Goal: Navigation & Orientation: Understand site structure

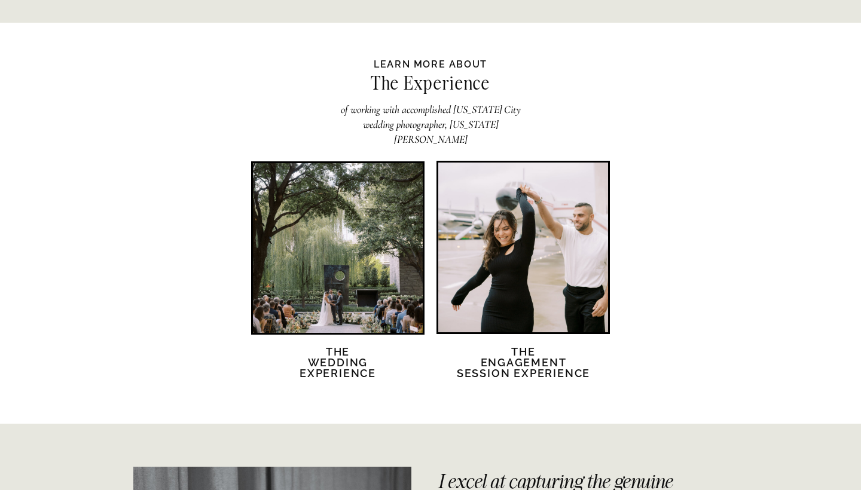
scroll to position [2272, 0]
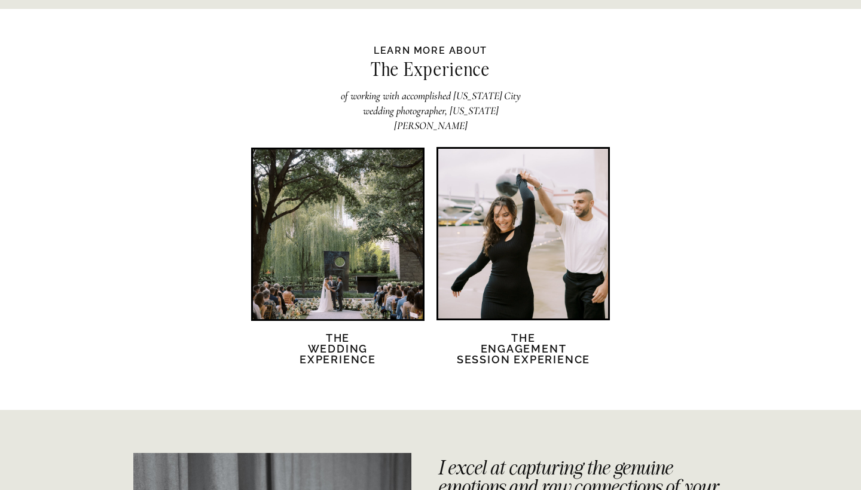
click at [488, 270] on div at bounding box center [523, 234] width 170 height 170
click at [524, 344] on h2 "The Engagement session Experience" at bounding box center [524, 356] width 136 height 47
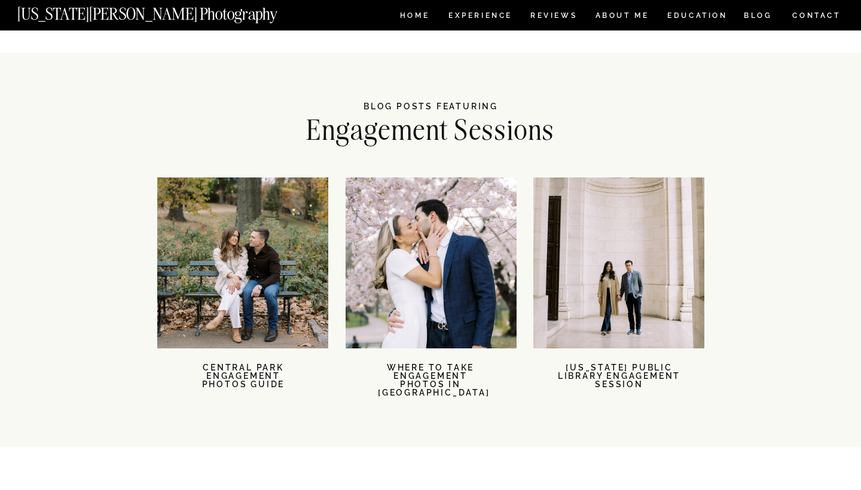
scroll to position [2508, 0]
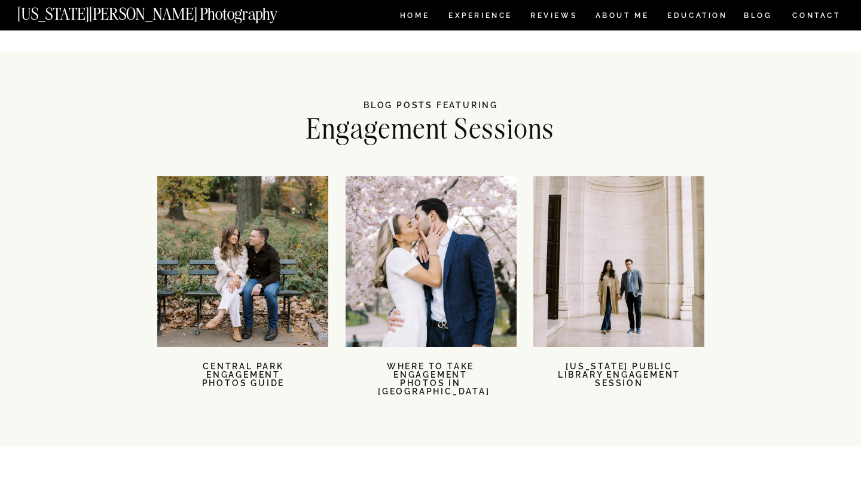
click at [681, 251] on div at bounding box center [618, 261] width 171 height 171
click at [395, 264] on div at bounding box center [431, 261] width 171 height 171
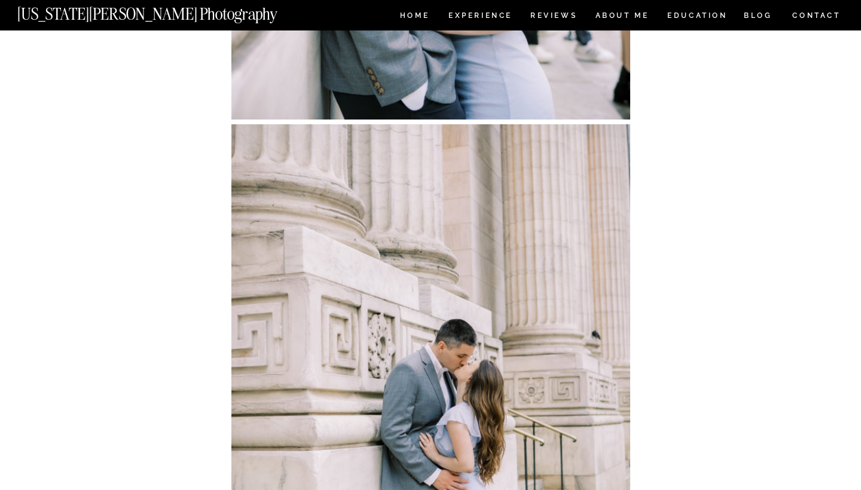
scroll to position [14772, 0]
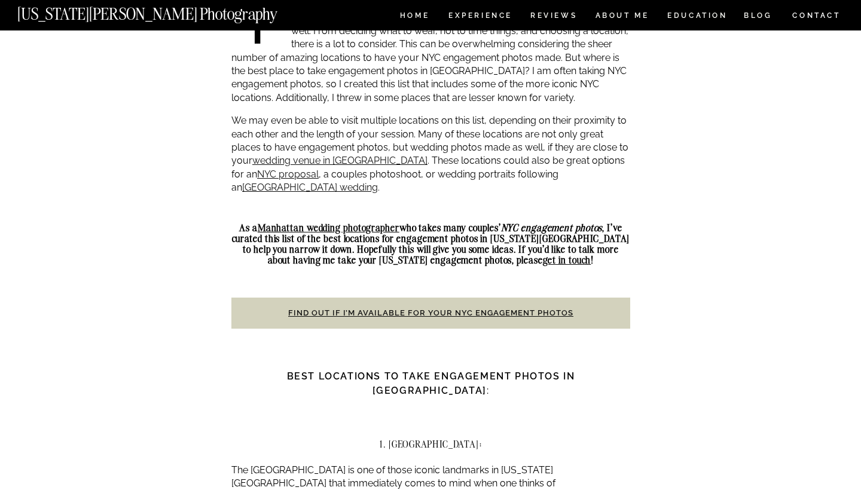
scroll to position [722, 0]
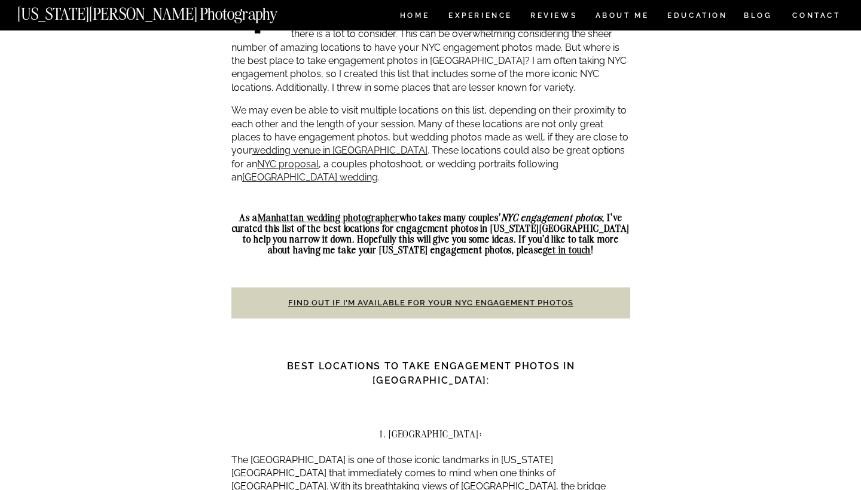
click at [390, 313] on h3 "Find out if I’m available for your NYC engagement photos" at bounding box center [430, 303] width 399 height 31
click at [391, 307] on link "Find out if I’m available for your NYC engagement photos" at bounding box center [430, 302] width 285 height 9
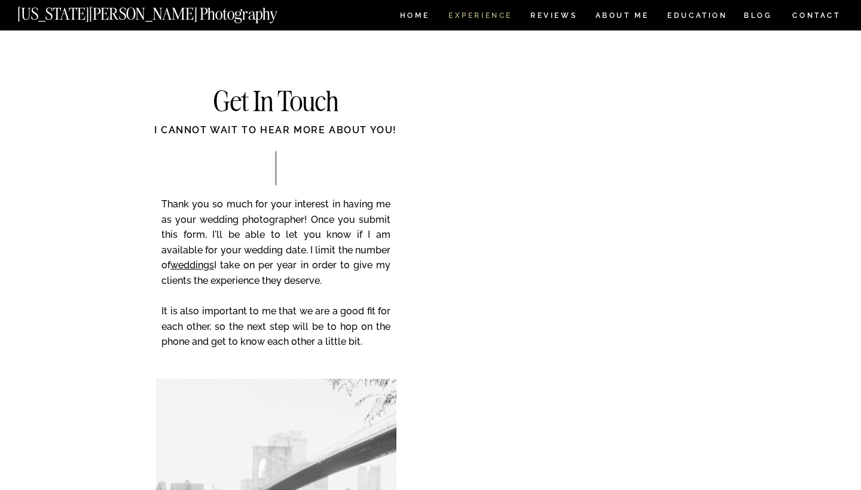
click at [471, 14] on nav "Experience" at bounding box center [479, 17] width 63 height 10
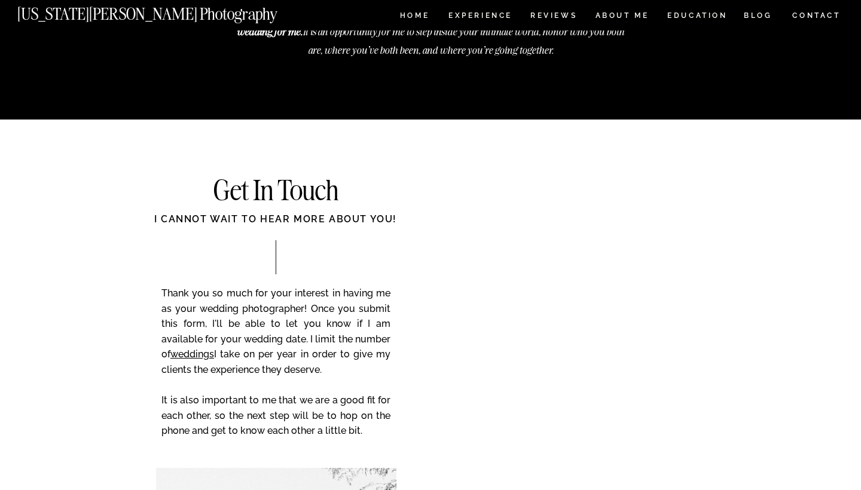
scroll to position [4651, 0]
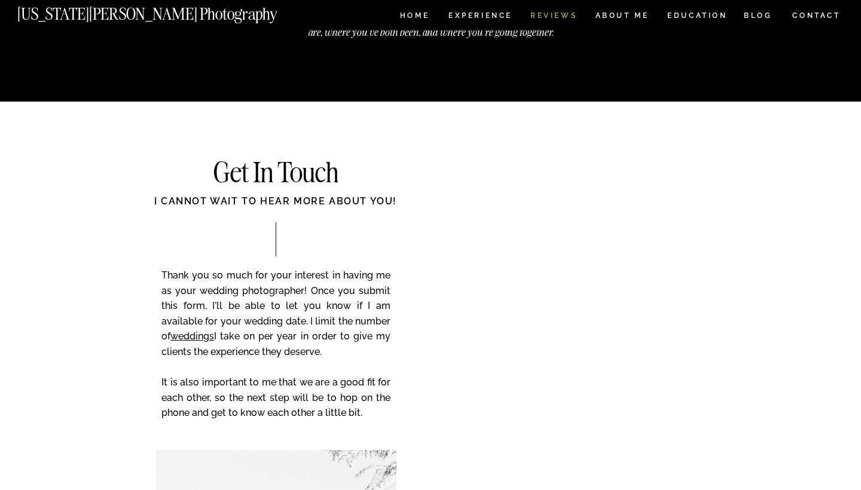
click at [555, 19] on nav "REVIEWS" at bounding box center [552, 17] width 45 height 10
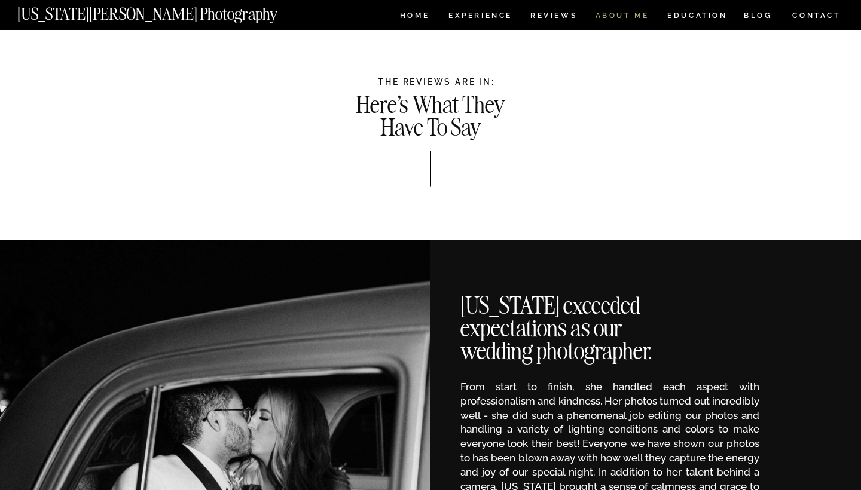
click at [603, 16] on nav "ABOUT ME" at bounding box center [622, 17] width 54 height 10
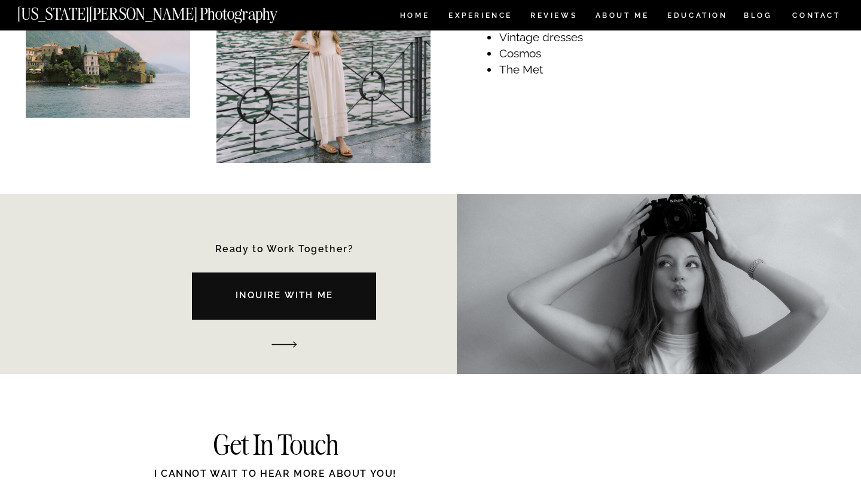
scroll to position [1523, 0]
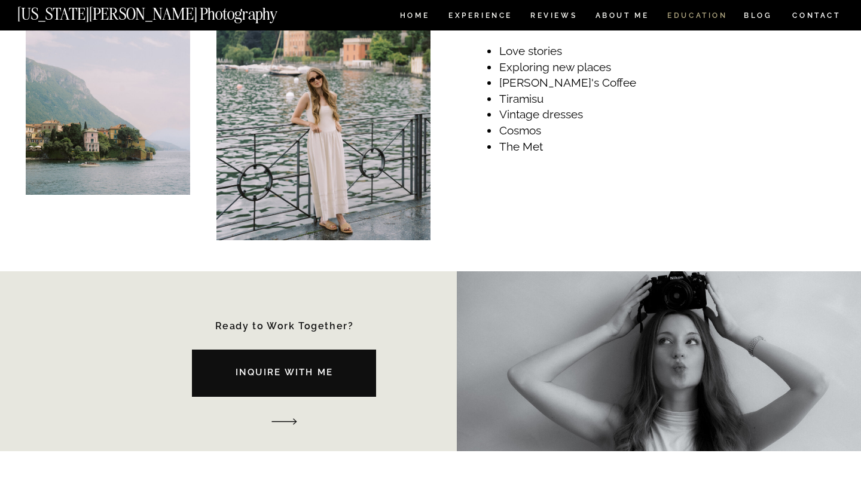
click at [675, 18] on nav "EDUCATION" at bounding box center [697, 17] width 63 height 10
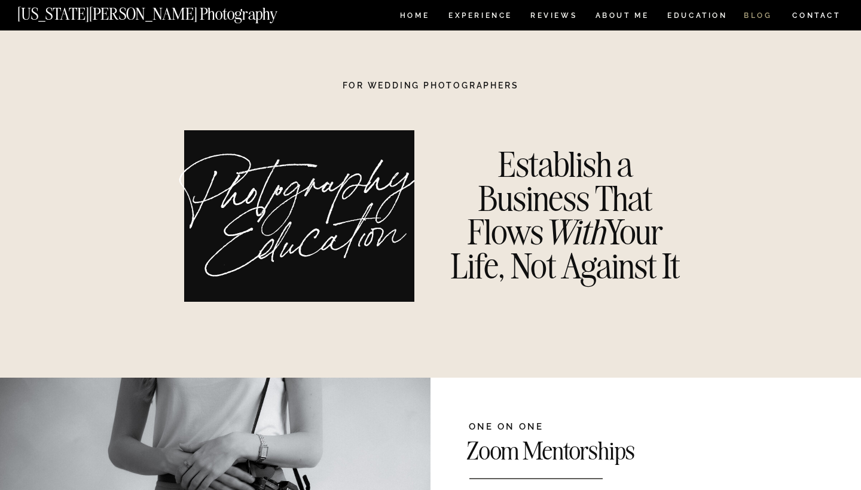
click at [759, 20] on nav "BLOG" at bounding box center [758, 17] width 29 height 10
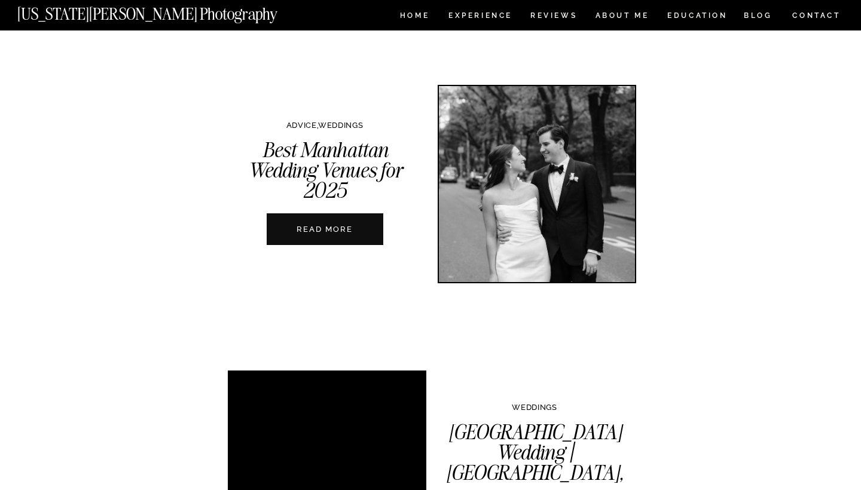
scroll to position [604, 0]
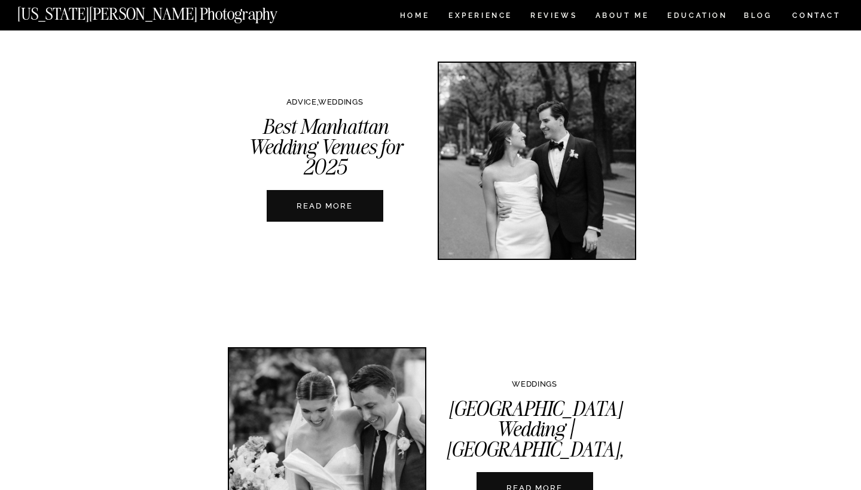
click at [815, 19] on nav "CONTACT" at bounding box center [817, 15] width 50 height 13
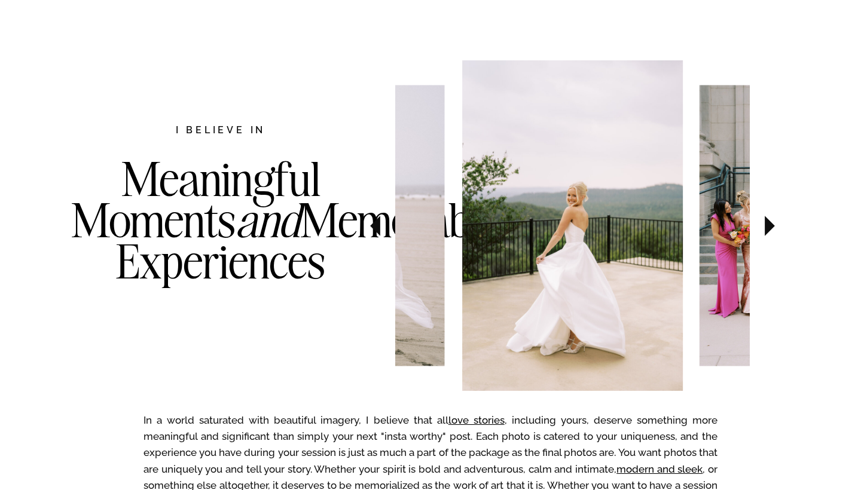
scroll to position [658, 0]
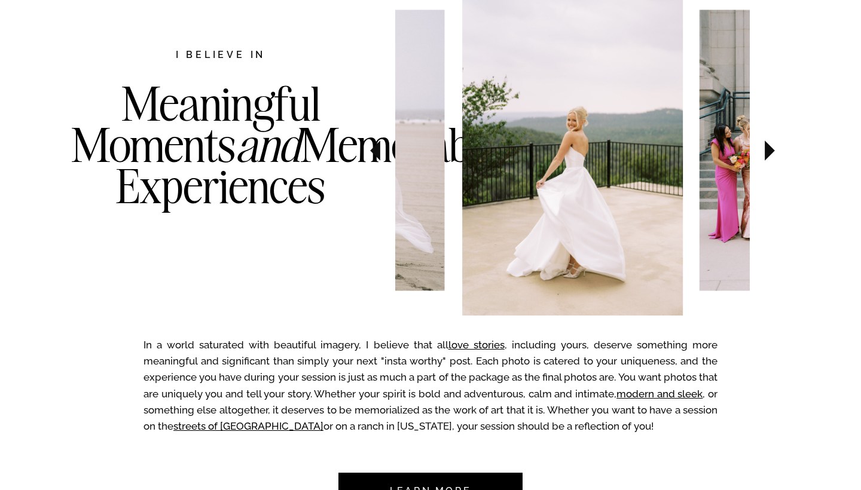
click at [772, 157] on icon at bounding box center [770, 151] width 40 height 42
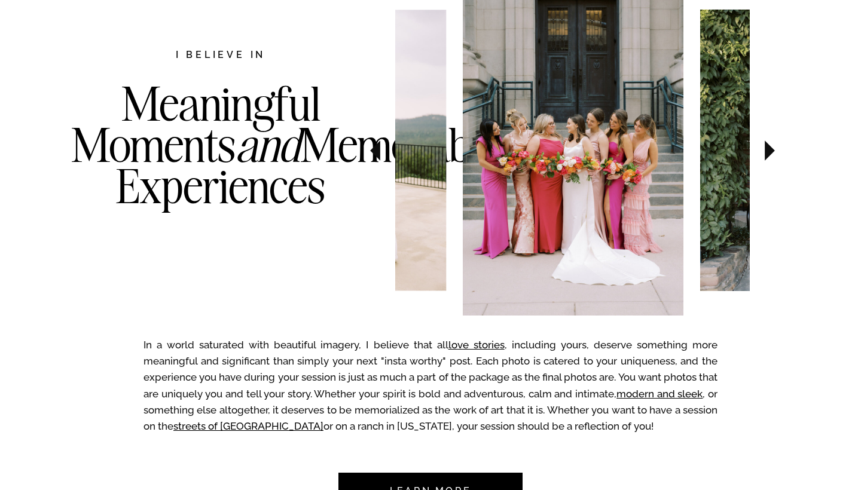
click at [772, 157] on icon at bounding box center [770, 151] width 40 height 42
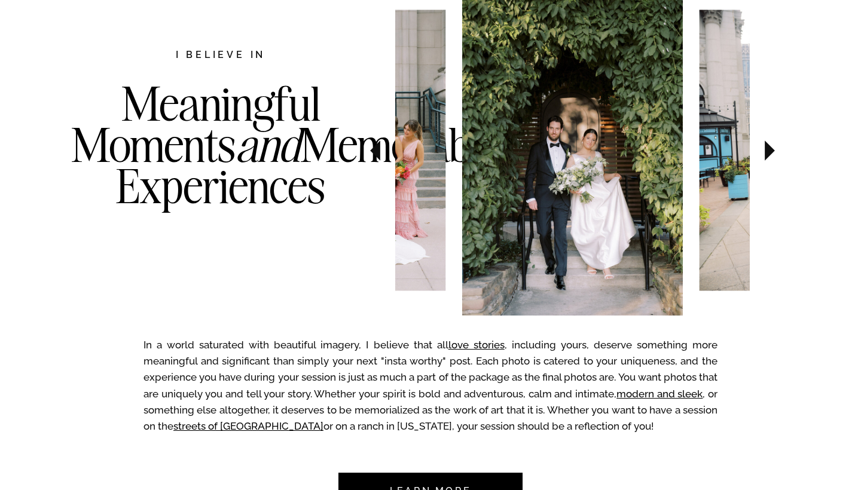
click at [772, 157] on icon at bounding box center [770, 151] width 40 height 42
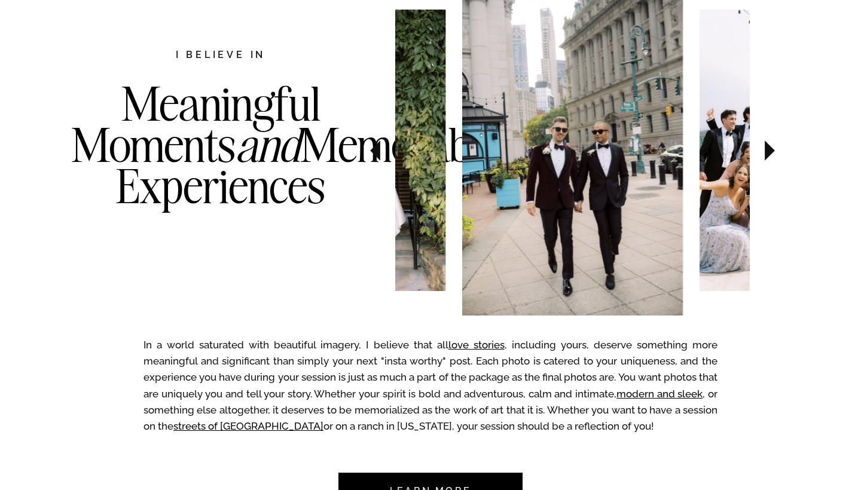
click at [772, 157] on icon at bounding box center [770, 151] width 40 height 42
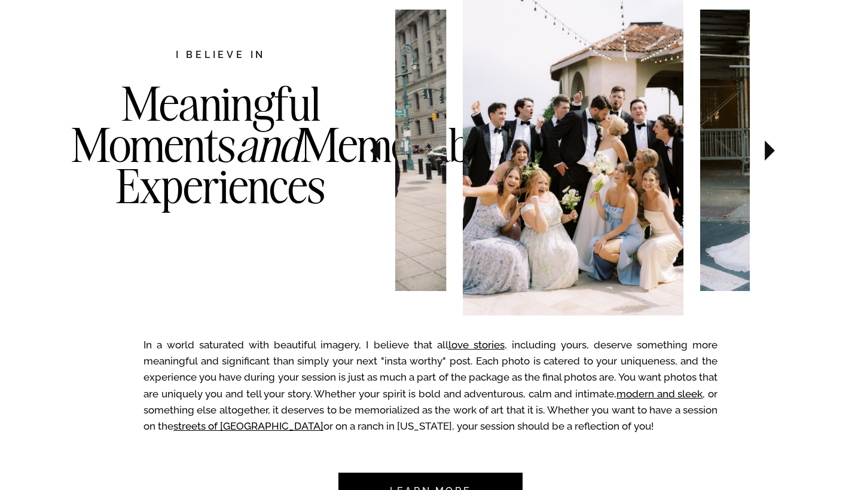
click at [772, 157] on icon at bounding box center [770, 151] width 40 height 42
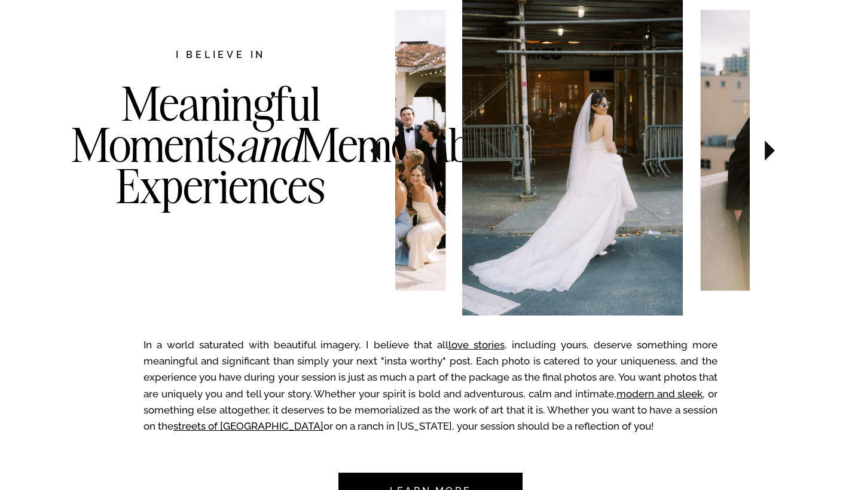
click at [772, 164] on icon at bounding box center [770, 151] width 40 height 42
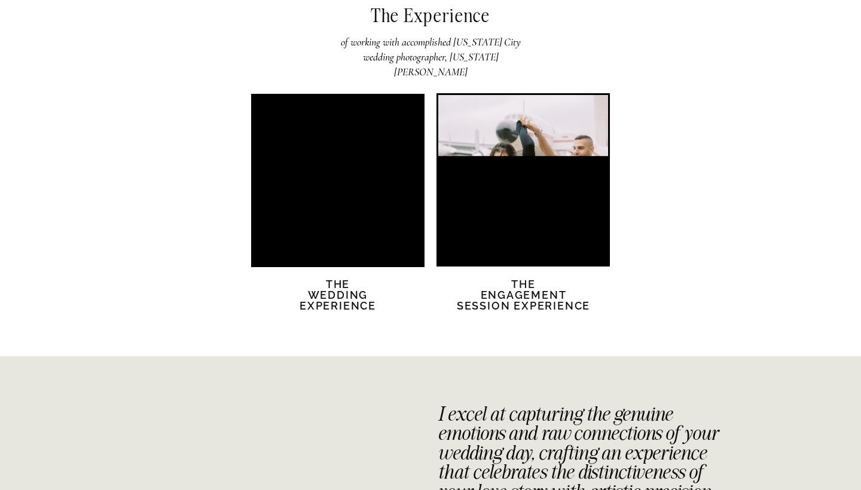
scroll to position [2326, 0]
